Goal: Transaction & Acquisition: Book appointment/travel/reservation

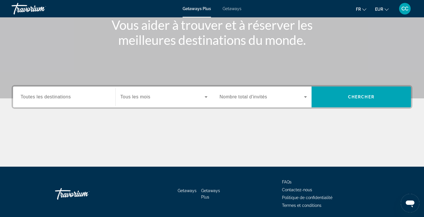
click at [68, 99] on span "Toutes les destinations" at bounding box center [46, 96] width 50 height 5
click at [68, 99] on input "Destination Toutes les destinations" at bounding box center [64, 97] width 87 height 7
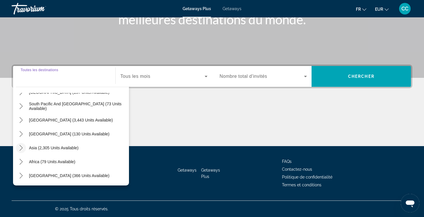
scroll to position [94, 0]
click at [23, 147] on icon "Toggle Asia (2,305 units available) submenu" at bounding box center [21, 148] width 6 height 6
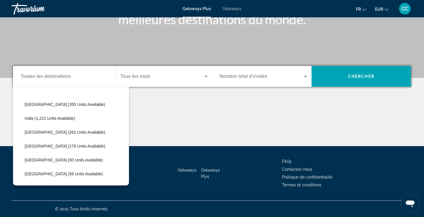
scroll to position [165, 0]
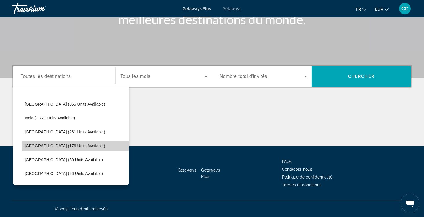
click at [28, 145] on span "[GEOGRAPHIC_DATA] (176 units available)" at bounding box center [65, 146] width 81 height 5
type input "**********"
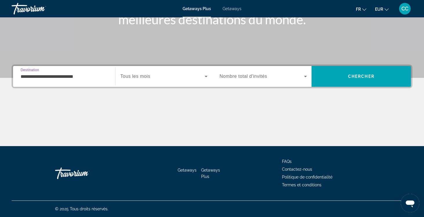
click at [145, 79] on span "Search widget" at bounding box center [162, 76] width 84 height 7
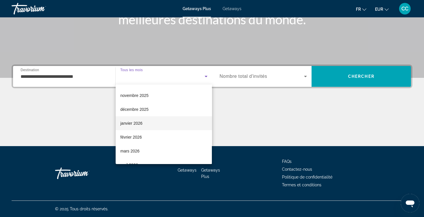
scroll to position [30, 0]
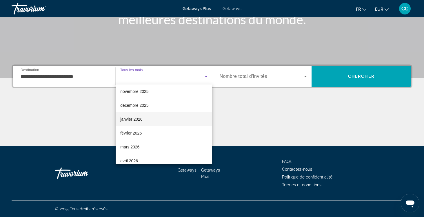
click at [140, 119] on span "janvier 2026" at bounding box center [131, 119] width 22 height 7
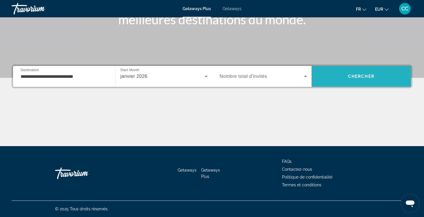
click at [359, 76] on span "Chercher" at bounding box center [361, 76] width 26 height 5
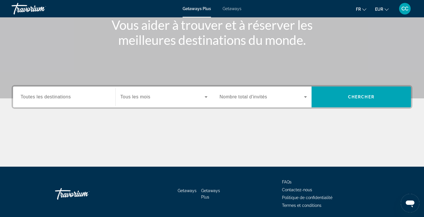
click at [62, 99] on span "Toutes les destinations" at bounding box center [46, 96] width 50 height 5
click at [62, 99] on input "Destination Toutes les destinations" at bounding box center [64, 97] width 87 height 7
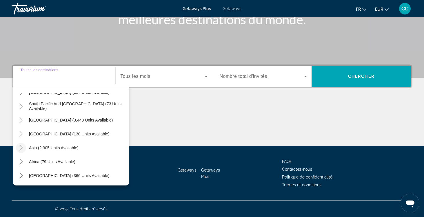
scroll to position [94, 0]
click at [22, 147] on icon "Toggle Asia (2,305 units available) submenu" at bounding box center [21, 148] width 6 height 6
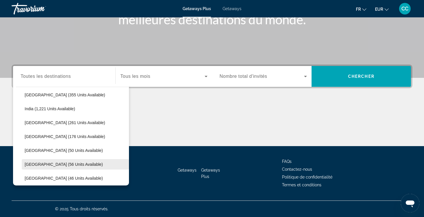
scroll to position [176, 0]
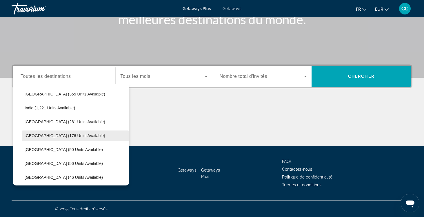
click at [54, 134] on span "[GEOGRAPHIC_DATA] (176 units available)" at bounding box center [65, 136] width 81 height 5
type input "**********"
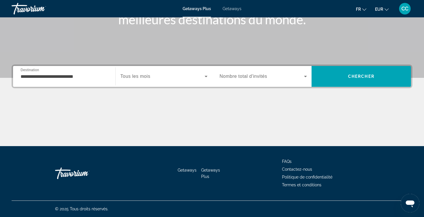
click at [149, 77] on span "Tous les mois" at bounding box center [135, 76] width 30 height 5
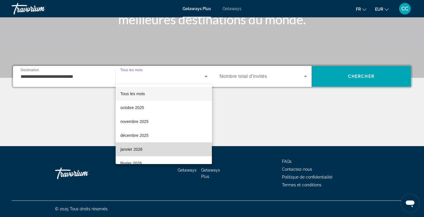
click at [134, 149] on span "janvier 2026" at bounding box center [131, 149] width 22 height 7
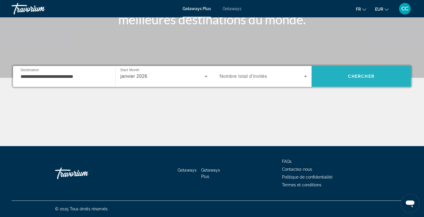
click at [352, 74] on span "Search" at bounding box center [360, 77] width 99 height 14
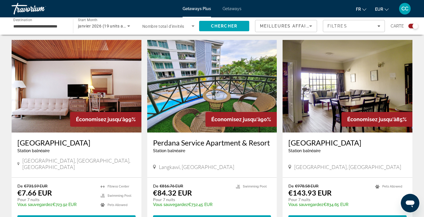
scroll to position [195, 0]
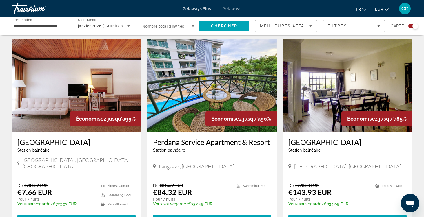
click at [187, 142] on h3 "Perdana Service Apartment & Resort" at bounding box center [212, 142] width 118 height 9
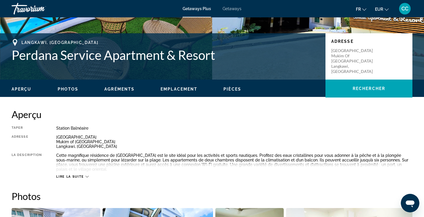
scroll to position [112, 0]
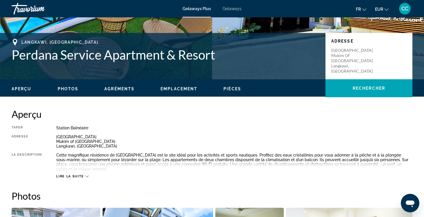
click at [80, 177] on span "Lire la suite" at bounding box center [70, 177] width 28 height 4
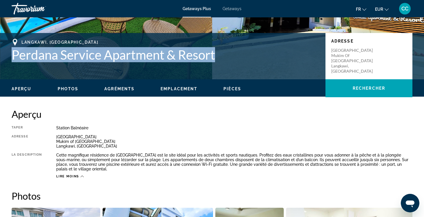
drag, startPoint x: 222, startPoint y: 52, endPoint x: 12, endPoint y: 53, distance: 209.1
click at [12, 53] on h1 "Perdana Service Apartment & Resort" at bounding box center [166, 54] width 308 height 15
copy h1 "Perdana Service Apartment & Resort"
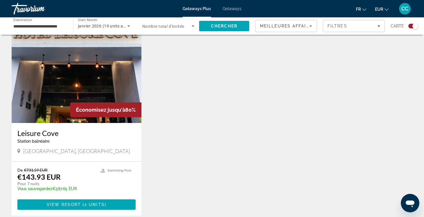
scroll to position [418, 0]
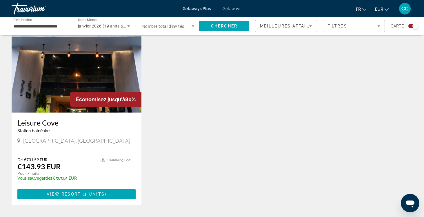
click at [31, 118] on h3 "Leisure Cove" at bounding box center [76, 122] width 118 height 9
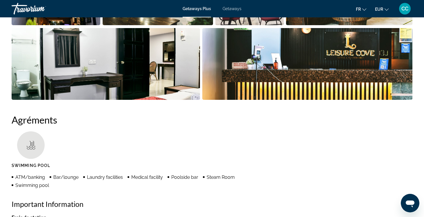
scroll to position [339, 0]
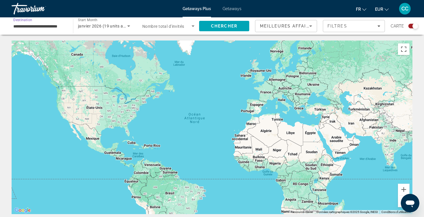
click at [55, 28] on input "**********" at bounding box center [39, 26] width 52 height 7
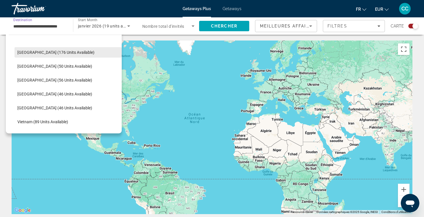
scroll to position [208, 0]
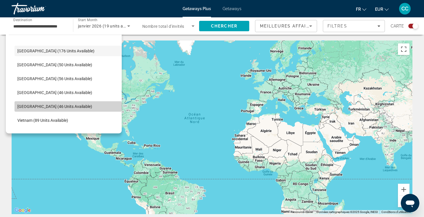
click at [37, 106] on span "[GEOGRAPHIC_DATA] (46 units available)" at bounding box center [54, 106] width 75 height 5
type input "**********"
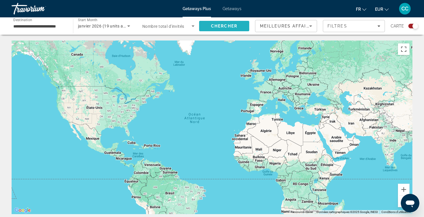
click at [221, 26] on span "Chercher" at bounding box center [224, 26] width 26 height 5
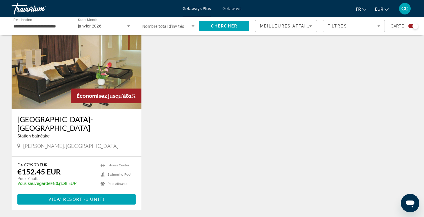
scroll to position [220, 0]
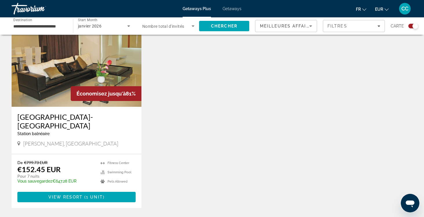
click at [91, 116] on h3 "[GEOGRAPHIC_DATA]- [GEOGRAPHIC_DATA]" at bounding box center [76, 121] width 118 height 17
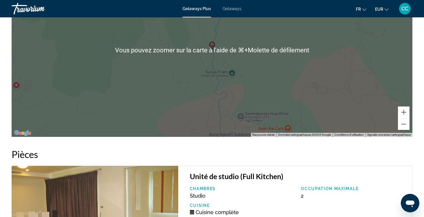
scroll to position [650, 0]
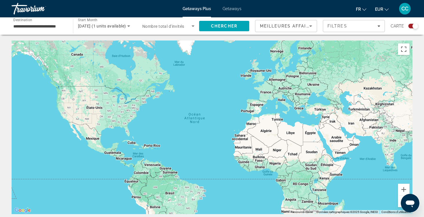
click at [228, 9] on span "Getaways" at bounding box center [231, 8] width 19 height 5
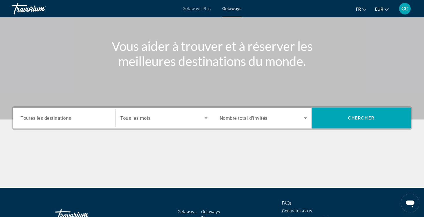
scroll to position [61, 0]
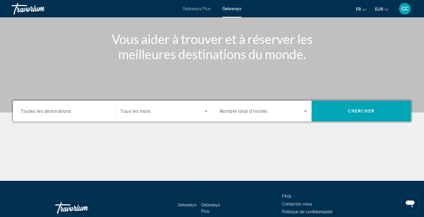
click at [64, 111] on span "Toutes les destinations" at bounding box center [46, 111] width 51 height 6
click at [64, 111] on input "Destination Toutes les destinations" at bounding box center [64, 111] width 87 height 7
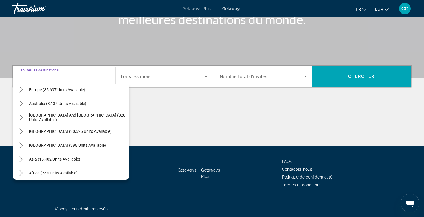
scroll to position [79, 0]
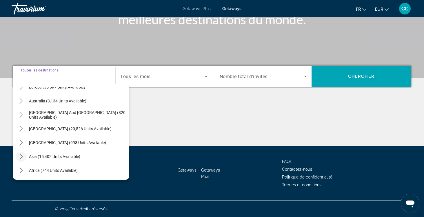
click at [23, 156] on icon "Toggle Asia (15,402 units available) submenu" at bounding box center [21, 157] width 6 height 6
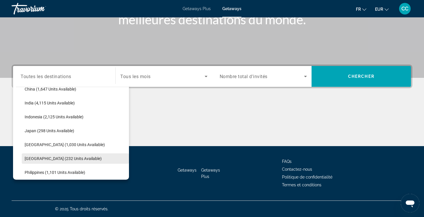
scroll to position [189, 0]
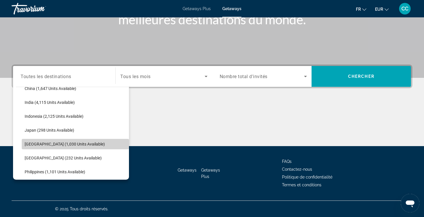
click at [40, 143] on span "[GEOGRAPHIC_DATA] (1,030 units available)" at bounding box center [65, 144] width 80 height 5
type input "**********"
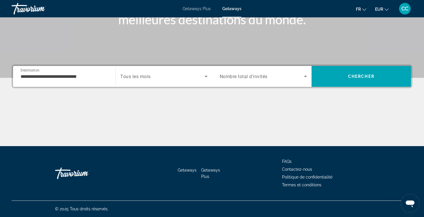
drag, startPoint x: 366, startPoint y: 77, endPoint x: 268, endPoint y: 121, distance: 107.3
click at [268, 121] on div "**********" at bounding box center [212, 106] width 424 height 82
click at [147, 74] on span "Tous les mois" at bounding box center [135, 77] width 30 height 6
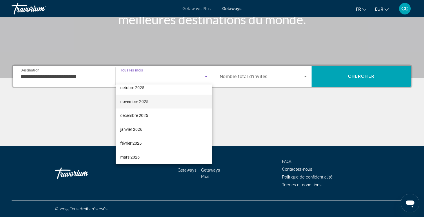
scroll to position [22, 0]
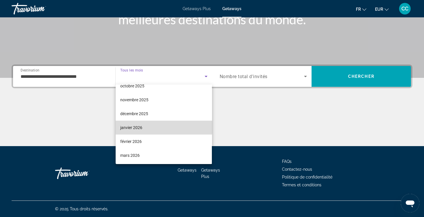
click at [138, 127] on span "janvier 2026" at bounding box center [131, 127] width 22 height 7
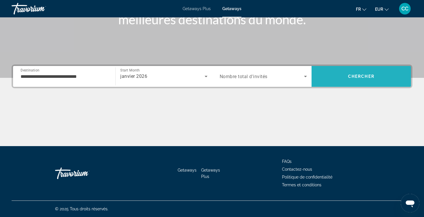
click at [366, 77] on span "Chercher" at bounding box center [361, 76] width 26 height 5
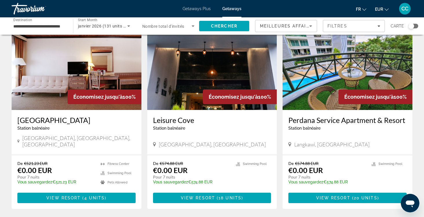
scroll to position [39, 0]
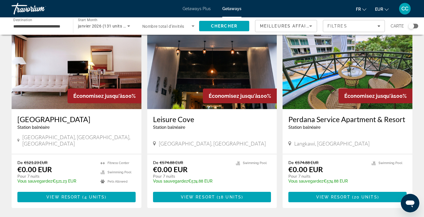
click at [49, 118] on h3 "[GEOGRAPHIC_DATA]" at bounding box center [76, 119] width 118 height 9
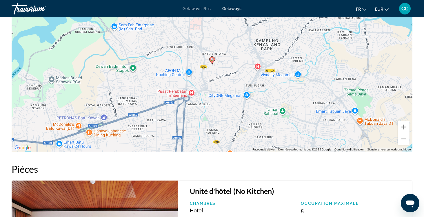
scroll to position [873, 0]
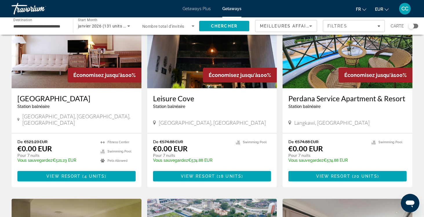
scroll to position [61, 0]
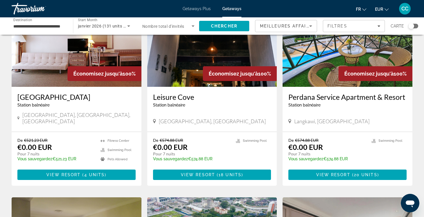
click at [176, 96] on h3 "Leisure Cove" at bounding box center [212, 97] width 118 height 9
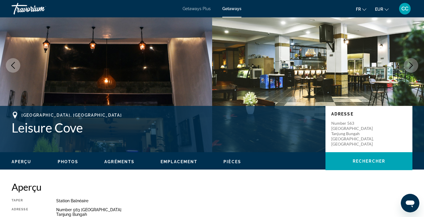
scroll to position [38, 0]
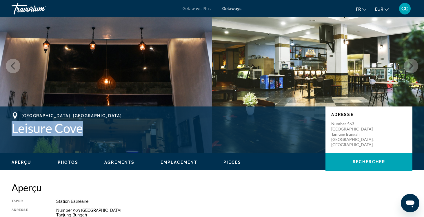
drag, startPoint x: 89, startPoint y: 125, endPoint x: 7, endPoint y: 127, distance: 82.0
click at [7, 127] on div "[GEOGRAPHIC_DATA], [GEOGRAPHIC_DATA] [GEOGRAPHIC_DATA] Adresse Number [STREET_A…" at bounding box center [212, 129] width 424 height 35
copy h1 "Leisure Cove"
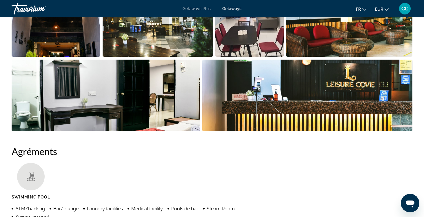
scroll to position [322, 0]
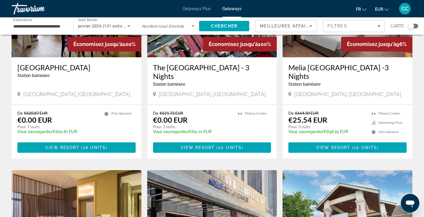
scroll to position [287, 0]
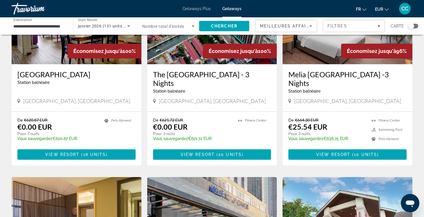
click at [307, 70] on h3 "Melia [GEOGRAPHIC_DATA] -3 Nights" at bounding box center [347, 78] width 118 height 17
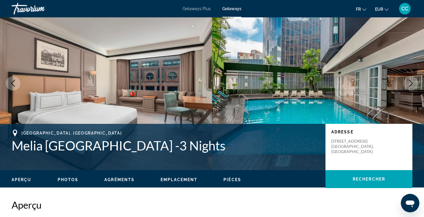
scroll to position [20, 0]
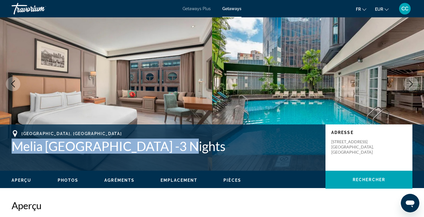
drag, startPoint x: 179, startPoint y: 145, endPoint x: 15, endPoint y: 147, distance: 163.6
click at [15, 147] on h1 "Melia [GEOGRAPHIC_DATA] -3 Nights" at bounding box center [166, 146] width 308 height 15
copy h1 "Melia [GEOGRAPHIC_DATA] -3 Nights"
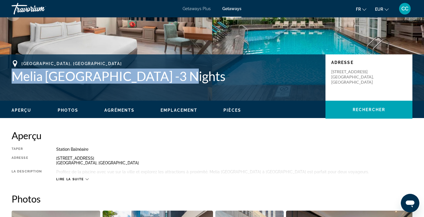
scroll to position [183, 0]
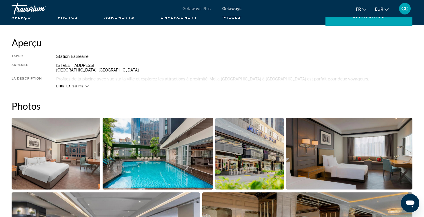
click at [75, 85] on span "Lire la suite" at bounding box center [70, 87] width 28 height 4
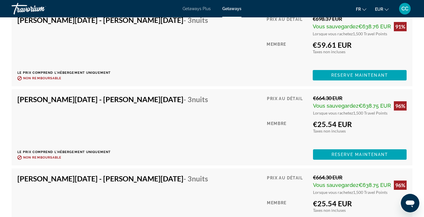
scroll to position [1063, 0]
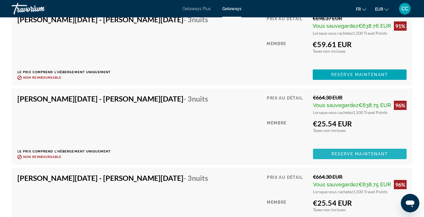
click at [334, 153] on span "Reserve maintenant" at bounding box center [359, 154] width 57 height 5
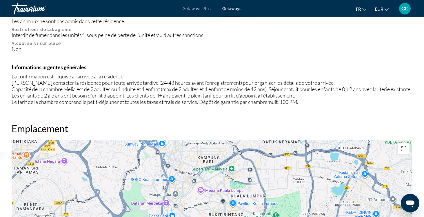
scroll to position [606, 0]
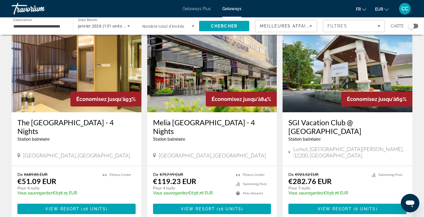
scroll to position [445, 0]
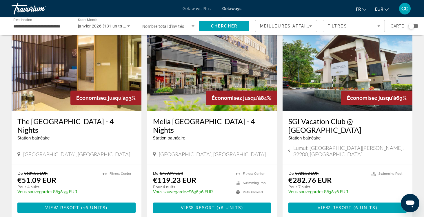
click at [174, 117] on h3 "Melia [GEOGRAPHIC_DATA] - 4 Nights" at bounding box center [212, 125] width 118 height 17
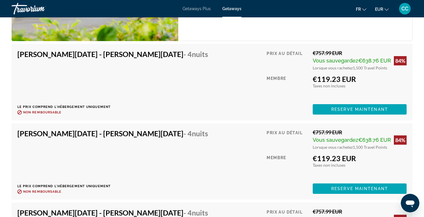
scroll to position [1033, 0]
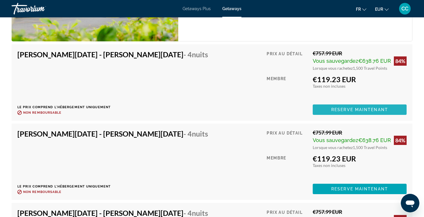
click at [351, 107] on span "Reserve maintenant" at bounding box center [359, 109] width 57 height 5
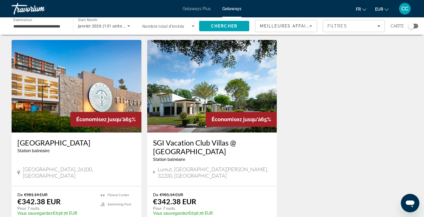
scroll to position [637, 0]
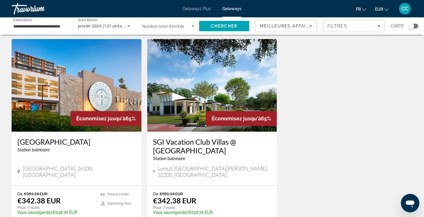
click at [42, 25] on input "**********" at bounding box center [39, 26] width 52 height 7
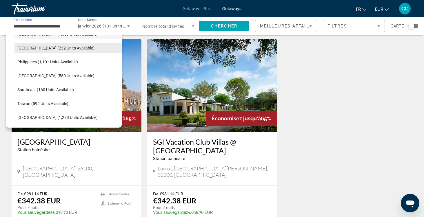
scroll to position [248, 0]
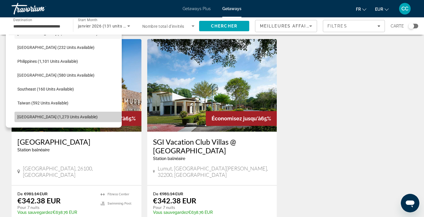
click at [32, 118] on span "[GEOGRAPHIC_DATA] (1,273 units available)" at bounding box center [57, 117] width 80 height 5
type input "**********"
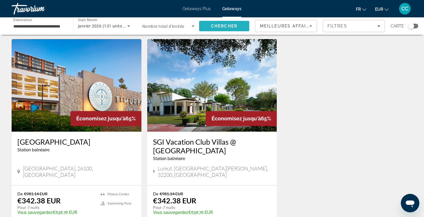
click at [218, 24] on span "Chercher" at bounding box center [224, 26] width 26 height 5
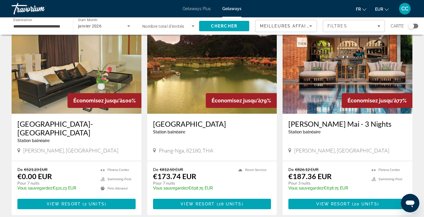
scroll to position [34, 0]
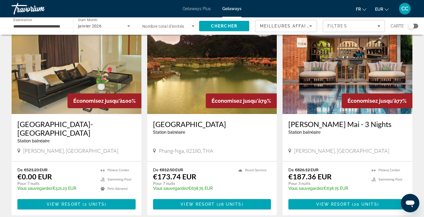
click at [77, 124] on h3 "[GEOGRAPHIC_DATA]- [GEOGRAPHIC_DATA]" at bounding box center [76, 128] width 118 height 17
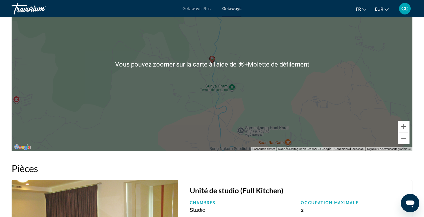
scroll to position [643, 0]
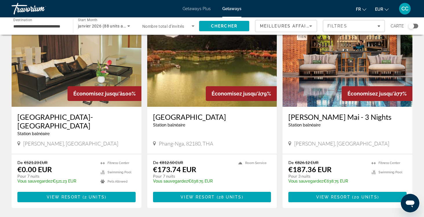
scroll to position [41, 0]
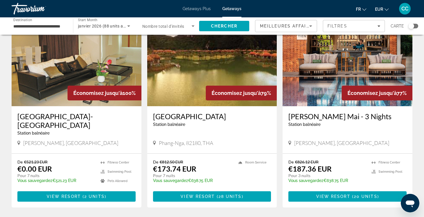
click at [182, 116] on h3 "[GEOGRAPHIC_DATA]" at bounding box center [212, 116] width 118 height 9
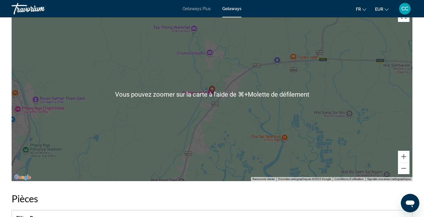
scroll to position [730, 0]
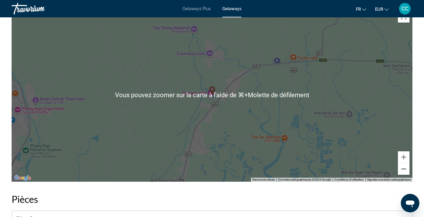
click at [402, 169] on button "Zoom arrière" at bounding box center [404, 169] width 12 height 12
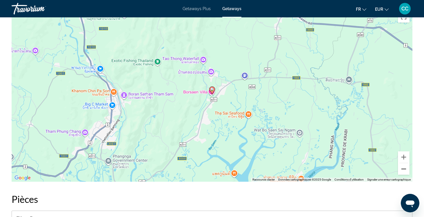
click at [402, 169] on button "Zoom arrière" at bounding box center [404, 169] width 12 height 12
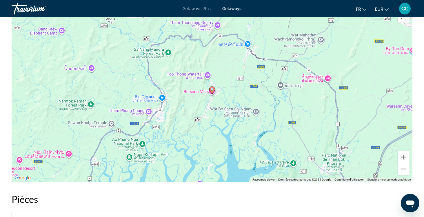
click at [402, 169] on button "Zoom arrière" at bounding box center [404, 169] width 12 height 12
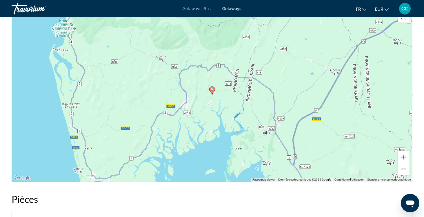
click at [402, 169] on button "Zoom arrière" at bounding box center [404, 169] width 12 height 12
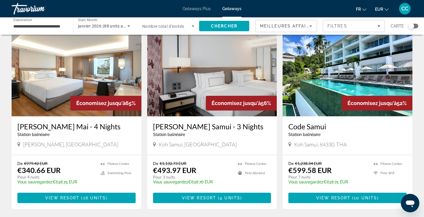
scroll to position [237, 0]
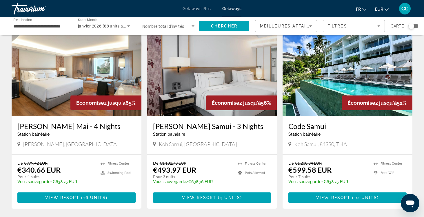
click at [193, 126] on h3 "[PERSON_NAME] Samui - 3 Nights" at bounding box center [212, 126] width 118 height 9
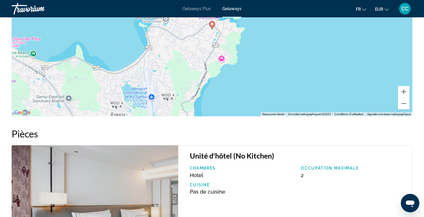
scroll to position [848, 0]
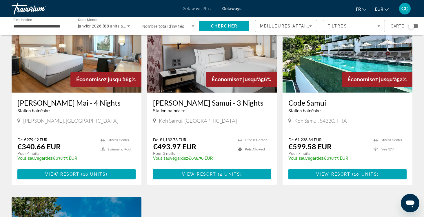
scroll to position [260, 0]
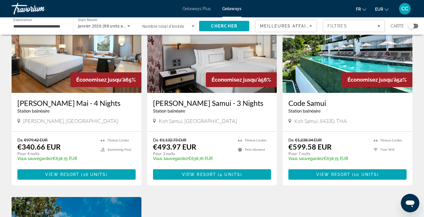
click at [305, 104] on h3 "Code Samui" at bounding box center [347, 103] width 118 height 9
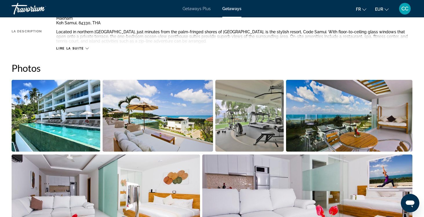
scroll to position [234, 0]
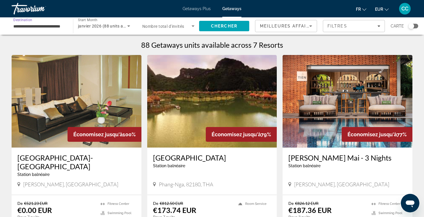
click at [46, 26] on input "**********" at bounding box center [39, 26] width 52 height 7
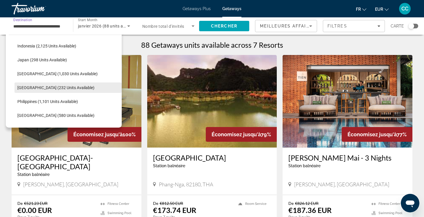
scroll to position [205, 0]
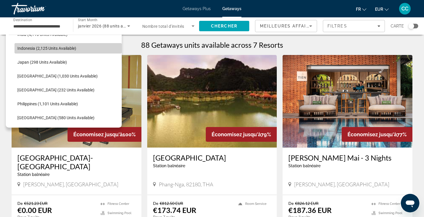
click at [52, 49] on span "Indonesia (2,125 units available)" at bounding box center [46, 48] width 59 height 5
type input "**********"
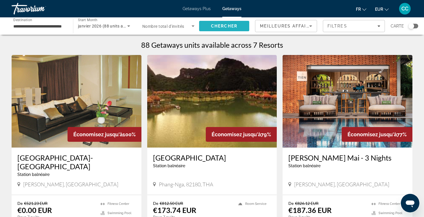
click at [224, 25] on span "Chercher" at bounding box center [224, 26] width 26 height 5
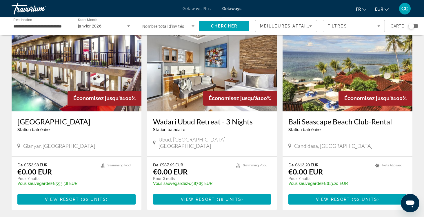
scroll to position [38, 0]
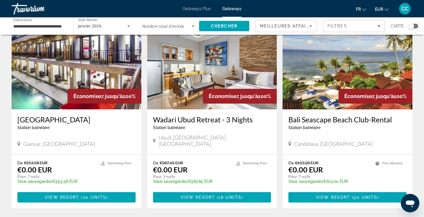
click at [313, 120] on h3 "Bali Seascape Beach Club-Rental" at bounding box center [347, 119] width 118 height 9
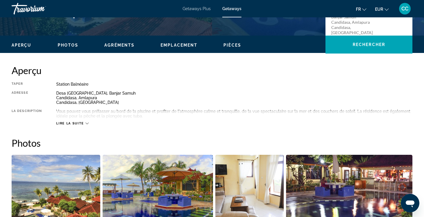
scroll to position [154, 0]
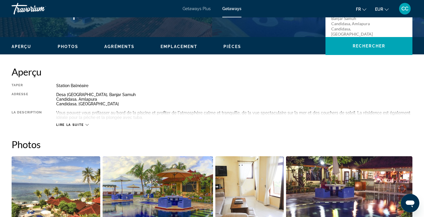
click at [83, 124] on span "Lire la suite" at bounding box center [70, 125] width 28 height 4
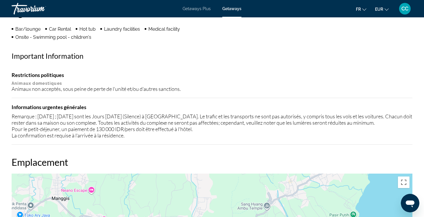
scroll to position [465, 0]
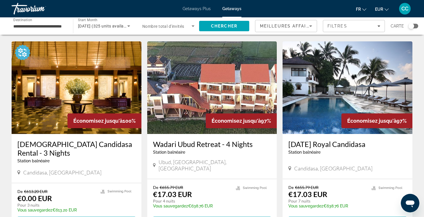
scroll to position [225, 0]
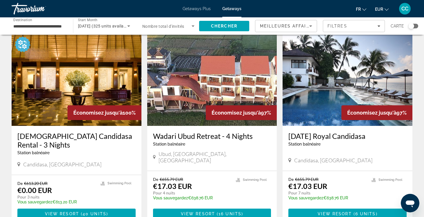
click at [309, 132] on h3 "[DATE] Royal Candidasa" at bounding box center [347, 136] width 118 height 9
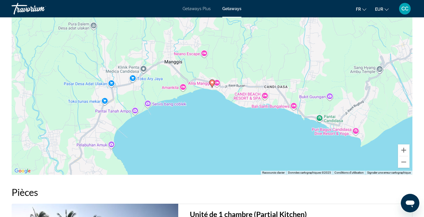
scroll to position [744, 0]
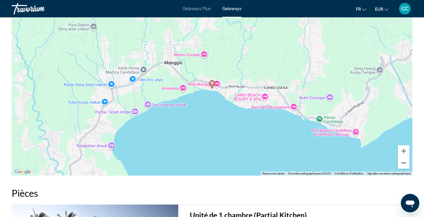
click at [402, 169] on button "Zoom arrière" at bounding box center [404, 163] width 12 height 12
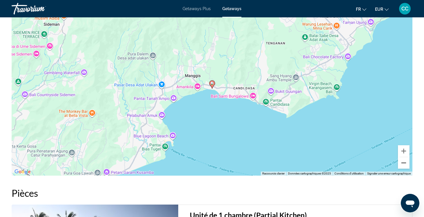
click at [402, 169] on button "Zoom arrière" at bounding box center [404, 163] width 12 height 12
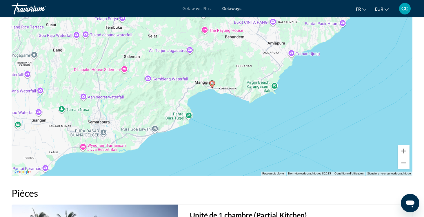
click at [402, 169] on button "Zoom arrière" at bounding box center [404, 163] width 12 height 12
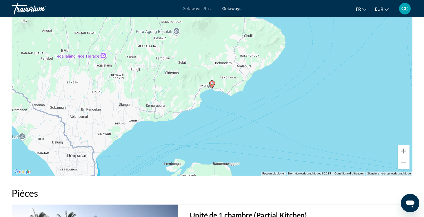
click at [402, 169] on button "Zoom arrière" at bounding box center [404, 163] width 12 height 12
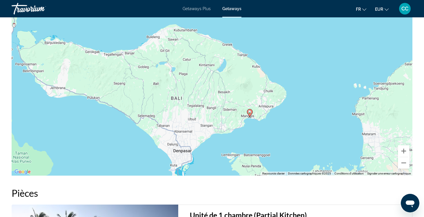
drag, startPoint x: 179, startPoint y: 78, endPoint x: 217, endPoint y: 107, distance: 48.0
click at [217, 107] on div "Pour activer le glissement avec le clavier, appuyez sur Alt+Entrée. Une fois ce…" at bounding box center [212, 89] width 401 height 174
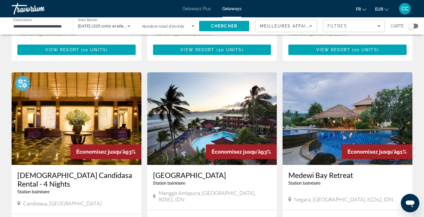
scroll to position [625, 0]
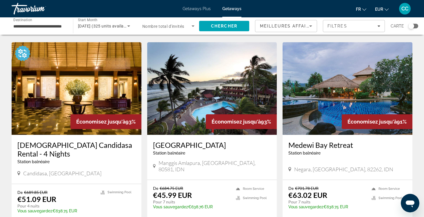
click at [176, 141] on h3 "[GEOGRAPHIC_DATA]" at bounding box center [212, 145] width 118 height 9
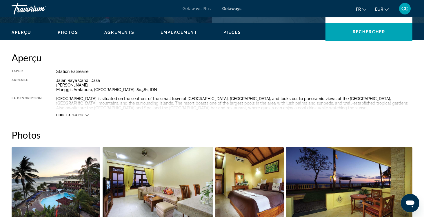
scroll to position [167, 0]
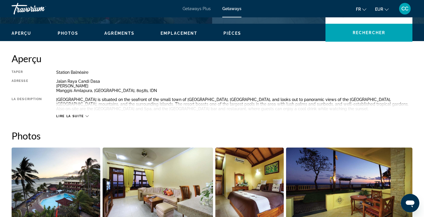
click at [76, 116] on span "Lire la suite" at bounding box center [70, 116] width 28 height 4
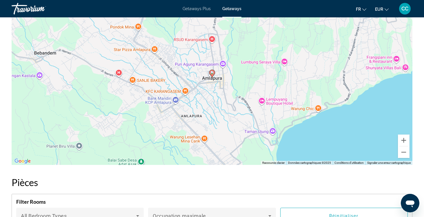
scroll to position [792, 0]
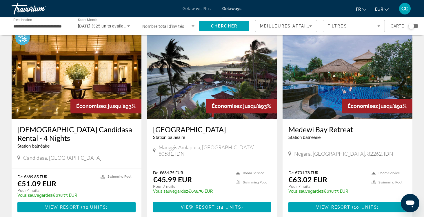
scroll to position [641, 0]
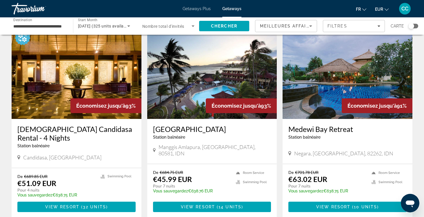
click at [413, 27] on div "Search widget" at bounding box center [411, 26] width 6 height 6
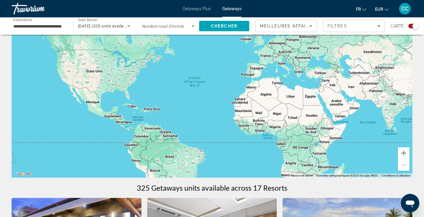
scroll to position [37, 0]
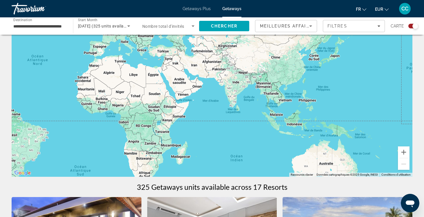
drag, startPoint x: 363, startPoint y: 122, endPoint x: 204, endPoint y: 101, distance: 160.1
click at [204, 101] on div "Main content" at bounding box center [212, 90] width 401 height 174
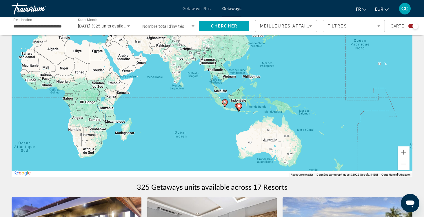
drag, startPoint x: 263, startPoint y: 126, endPoint x: 205, endPoint y: 98, distance: 64.0
click at [205, 98] on div "Pour activer le glissement avec le clavier, appuyez sur Alt+Entrée. Une fois ce…" at bounding box center [212, 90] width 401 height 174
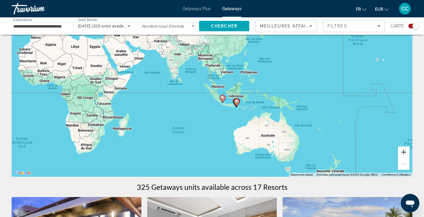
click at [403, 152] on button "Zoom avant" at bounding box center [404, 153] width 12 height 12
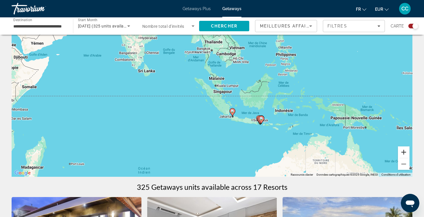
click at [403, 153] on button "Zoom avant" at bounding box center [404, 153] width 12 height 12
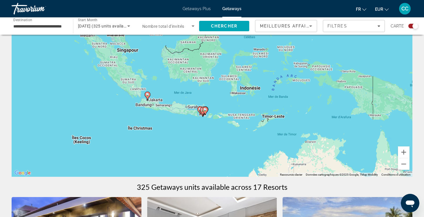
drag, startPoint x: 289, startPoint y: 133, endPoint x: 182, endPoint y: 90, distance: 115.3
click at [182, 90] on div "Pour activer le glissement avec le clavier, appuyez sur Alt+Entrée. Une fois ce…" at bounding box center [212, 90] width 401 height 174
click at [404, 153] on button "Zoom avant" at bounding box center [404, 153] width 12 height 12
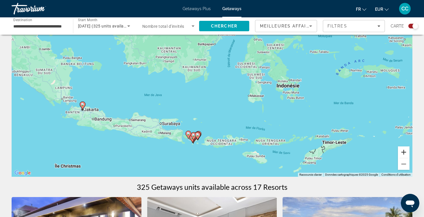
click at [404, 153] on button "Zoom avant" at bounding box center [404, 153] width 12 height 12
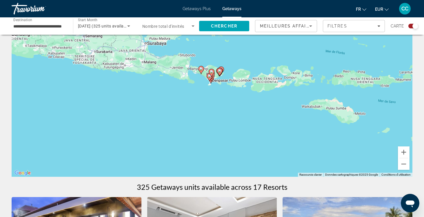
drag, startPoint x: 231, startPoint y: 160, endPoint x: 268, endPoint y: 45, distance: 121.5
click at [268, 45] on div "Pour activer le glissement avec le clavier, appuyez sur Alt+Entrée. Une fois ce…" at bounding box center [212, 90] width 401 height 174
click at [402, 154] on button "Zoom avant" at bounding box center [404, 153] width 12 height 12
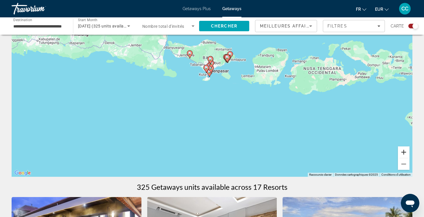
click at [402, 154] on button "Zoom avant" at bounding box center [404, 153] width 12 height 12
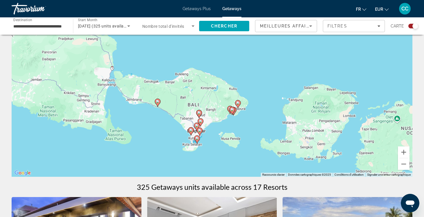
drag, startPoint x: 254, startPoint y: 85, endPoint x: 244, endPoint y: 166, distance: 81.4
click at [244, 166] on div "Pour activer le glissement avec le clavier, appuyez sur Alt+Entrée. Une fois ce…" at bounding box center [212, 90] width 401 height 174
click at [403, 152] on button "Zoom avant" at bounding box center [404, 153] width 12 height 12
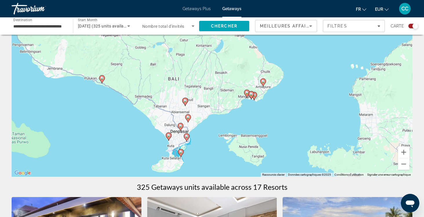
drag, startPoint x: 284, startPoint y: 151, endPoint x: 283, endPoint y: 111, distance: 40.6
click at [283, 111] on div "Pour activer le glissement avec le clavier, appuyez sur Alt+Entrée. Une fois ce…" at bounding box center [212, 90] width 401 height 174
click at [181, 152] on image "Main content" at bounding box center [180, 151] width 3 height 3
type input "**********"
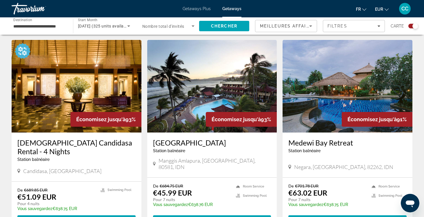
scroll to position [811, 0]
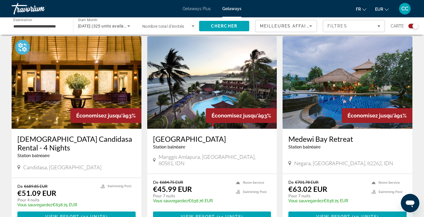
click at [299, 135] on h3 "Medewi Bay Retreat" at bounding box center [347, 139] width 118 height 9
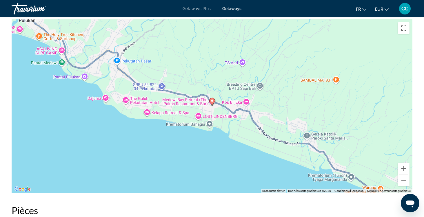
scroll to position [721, 0]
click at [402, 181] on button "Zoom arrière" at bounding box center [404, 180] width 12 height 12
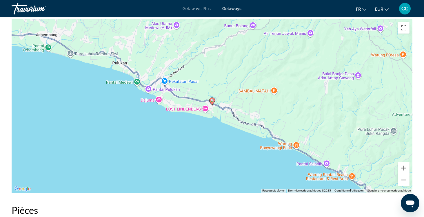
click at [402, 181] on button "Zoom arrière" at bounding box center [404, 180] width 12 height 12
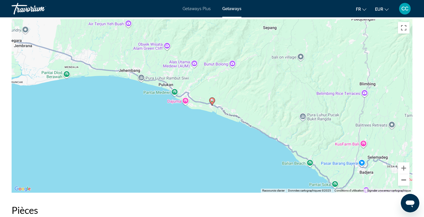
click at [401, 181] on button "Zoom arrière" at bounding box center [404, 180] width 12 height 12
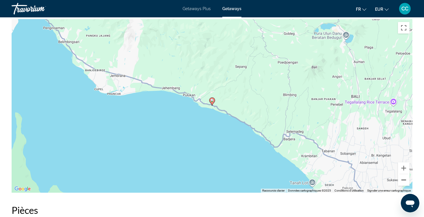
click at [401, 182] on button "Zoom arrière" at bounding box center [404, 180] width 12 height 12
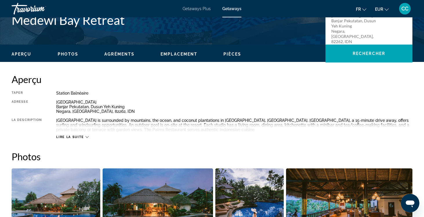
scroll to position [164, 0]
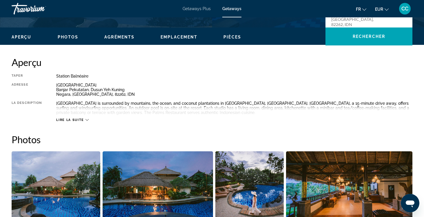
click at [81, 119] on span "Lire la suite" at bounding box center [70, 120] width 28 height 4
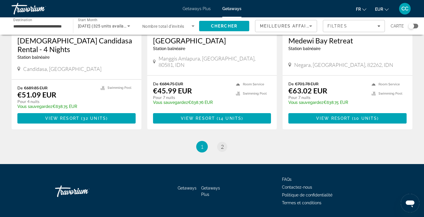
scroll to position [729, 0]
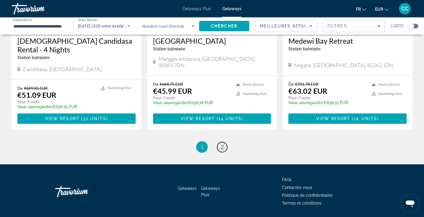
click at [221, 144] on span "2" at bounding box center [222, 147] width 3 height 6
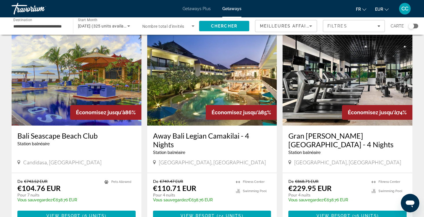
scroll to position [25, 0]
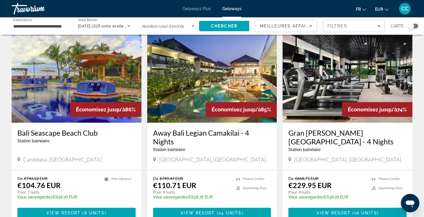
click at [70, 133] on h3 "Bali Seascape Beach Club" at bounding box center [76, 133] width 118 height 9
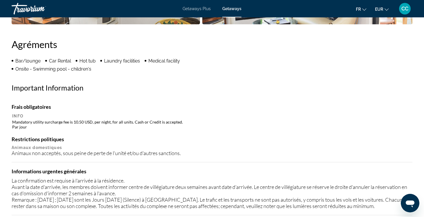
scroll to position [438, 0]
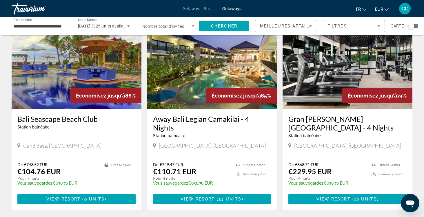
scroll to position [41, 0]
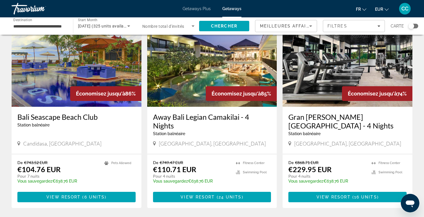
click at [181, 117] on h3 "Away Bali Legian Camakilai - 4 Nights" at bounding box center [212, 121] width 118 height 17
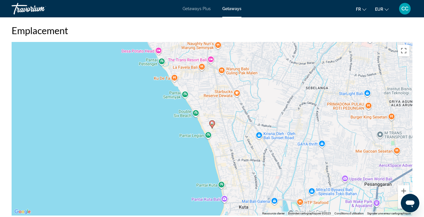
scroll to position [690, 0]
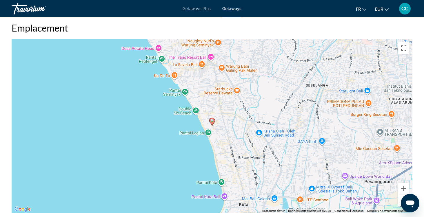
click at [400, 201] on button "Zoom arrière" at bounding box center [404, 201] width 12 height 12
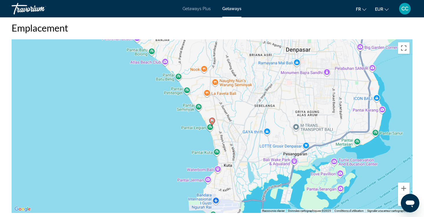
click at [400, 201] on button "Zoom arrière" at bounding box center [404, 201] width 12 height 12
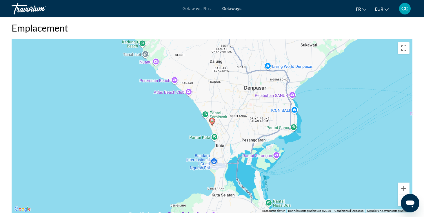
click at [400, 201] on button "Zoom arrière" at bounding box center [404, 201] width 12 height 12
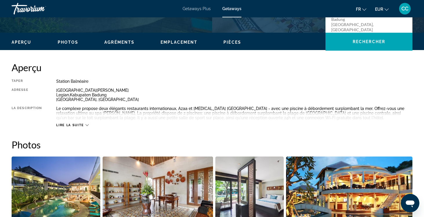
scroll to position [164, 0]
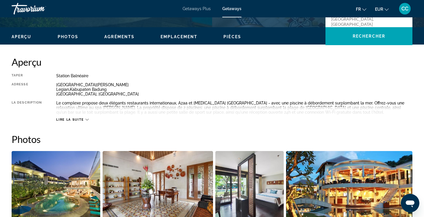
click at [74, 119] on span "Lire la suite" at bounding box center [70, 120] width 28 height 4
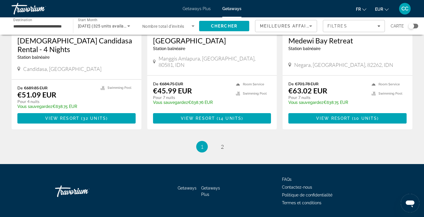
scroll to position [729, 0]
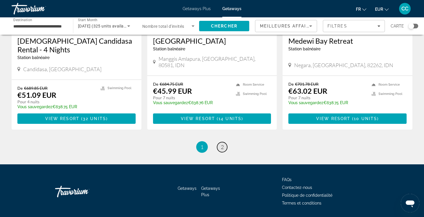
click at [221, 144] on span "2" at bounding box center [222, 147] width 3 height 6
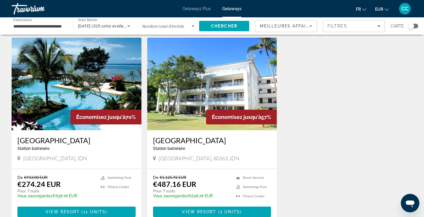
scroll to position [224, 0]
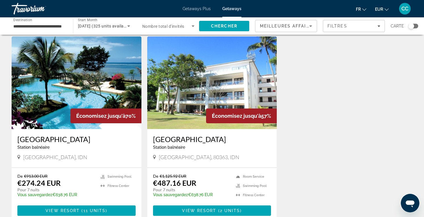
click at [78, 135] on h3 "[GEOGRAPHIC_DATA]" at bounding box center [76, 139] width 118 height 9
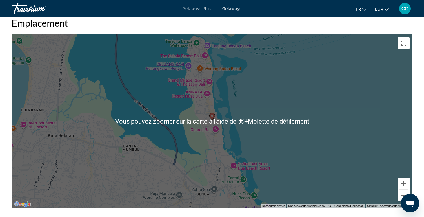
scroll to position [725, 0]
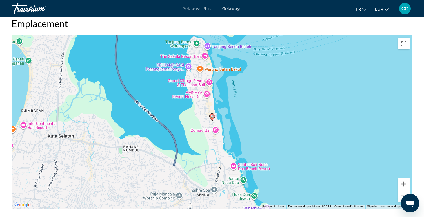
click at [401, 192] on button "Zoom arrière" at bounding box center [404, 196] width 12 height 12
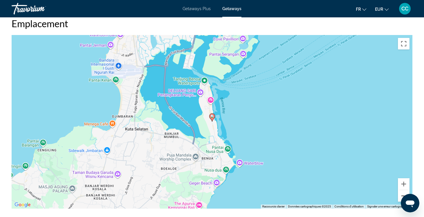
click at [401, 192] on button "Zoom arrière" at bounding box center [404, 196] width 12 height 12
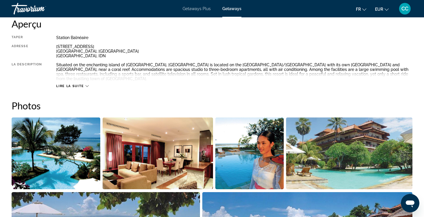
scroll to position [198, 0]
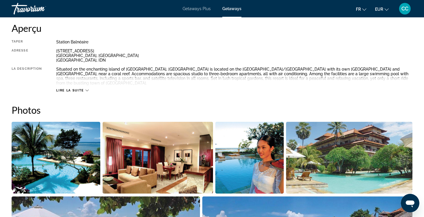
click at [76, 89] on span "Lire la suite" at bounding box center [70, 91] width 28 height 4
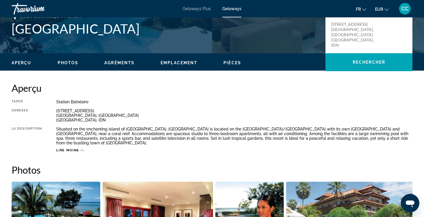
scroll to position [131, 0]
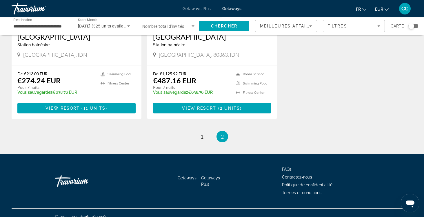
scroll to position [326, 0]
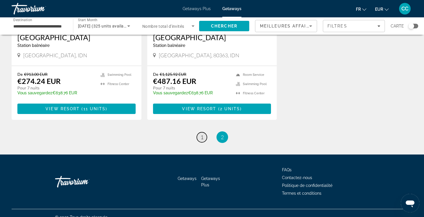
click at [202, 134] on span "1" at bounding box center [201, 137] width 3 height 6
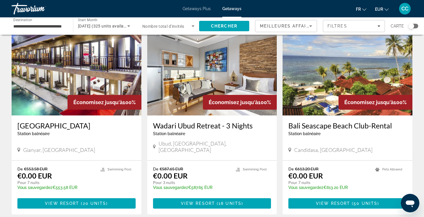
scroll to position [34, 0]
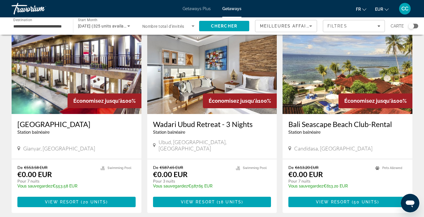
click at [313, 124] on h3 "Bali Seascape Beach Club-Rental" at bounding box center [347, 124] width 118 height 9
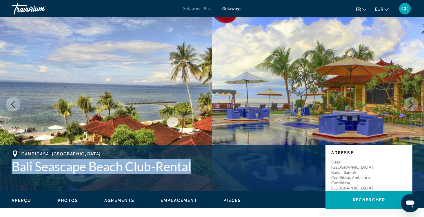
drag, startPoint x: 201, startPoint y: 165, endPoint x: 0, endPoint y: 166, distance: 201.0
click at [0, 166] on div "Candidasa, [GEOGRAPHIC_DATA] Bali Seascape Beach Club-Rental Adresse Desa [GEOG…" at bounding box center [212, 168] width 424 height 35
copy h1 "Bali Seascape Beach Club-Rental"
click at [200, 163] on h1 "Bali Seascape Beach Club-Rental" at bounding box center [166, 166] width 308 height 15
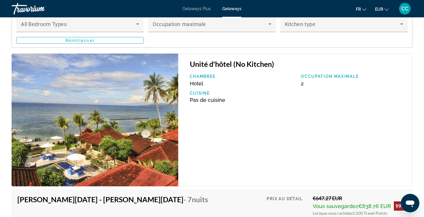
scroll to position [838, 0]
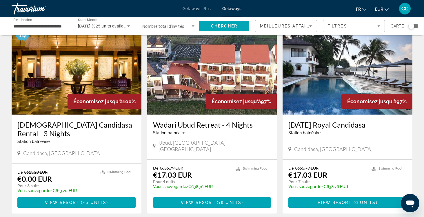
scroll to position [236, 0]
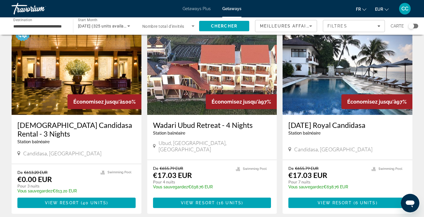
click at [310, 121] on h3 "[DATE] Royal Candidasa" at bounding box center [347, 125] width 118 height 9
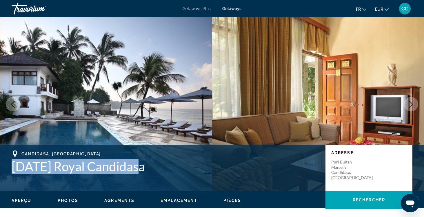
drag, startPoint x: 147, startPoint y: 164, endPoint x: 7, endPoint y: 163, distance: 139.9
click at [7, 163] on div "Candidasa, [GEOGRAPHIC_DATA] [DATE] Royal Candidasa Adresse Puri Buitan Manggis…" at bounding box center [212, 168] width 424 height 35
copy h1 "[DATE] Royal Candidasa"
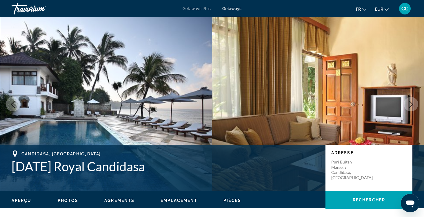
click at [169, 154] on div "Candidasa, [GEOGRAPHIC_DATA]" at bounding box center [166, 154] width 308 height 7
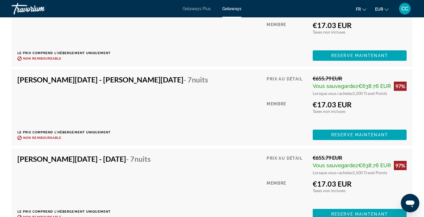
scroll to position [1094, 0]
